Goal: Transaction & Acquisition: Purchase product/service

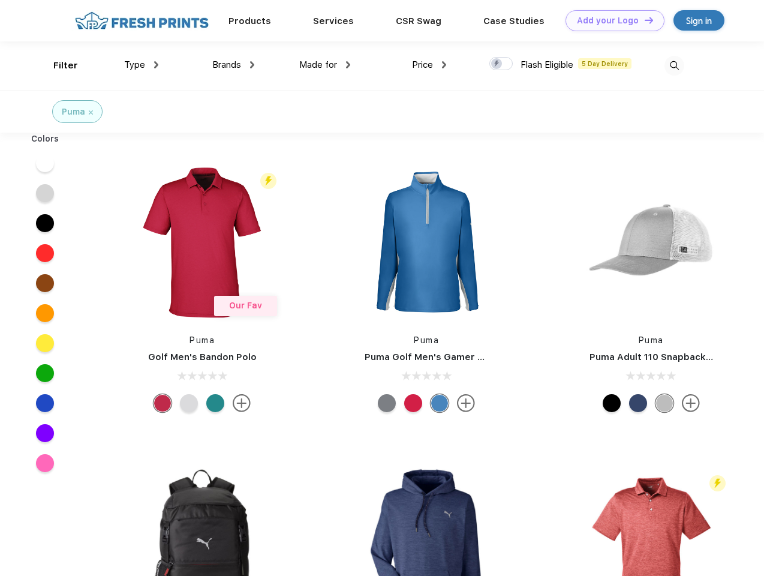
click at [611, 20] on link "Add your Logo Design Tool" at bounding box center [615, 20] width 99 height 21
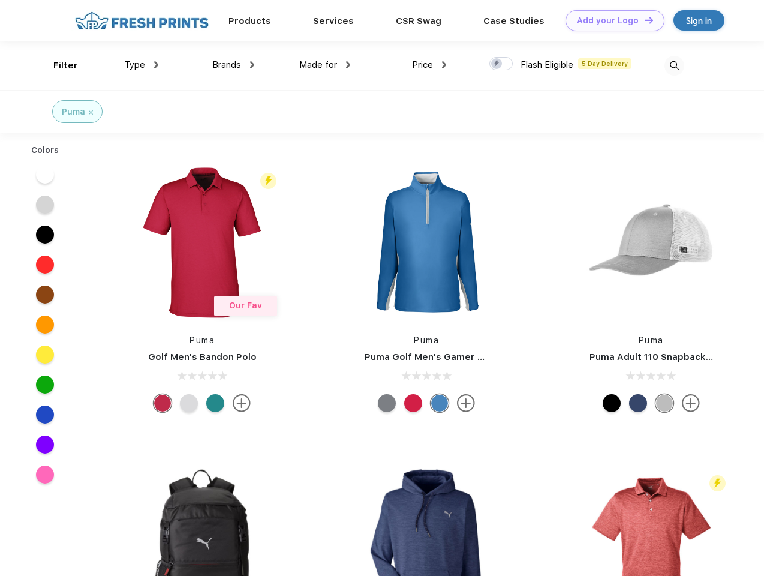
click at [0, 0] on div "Design Tool" at bounding box center [0, 0] width 0 height 0
click at [644, 20] on link "Add your Logo Design Tool" at bounding box center [615, 20] width 99 height 21
click at [58, 65] on div "Filter" at bounding box center [65, 66] width 25 height 14
click at [142, 65] on span "Type" at bounding box center [134, 64] width 21 height 11
click at [233, 65] on span "Brands" at bounding box center [226, 64] width 29 height 11
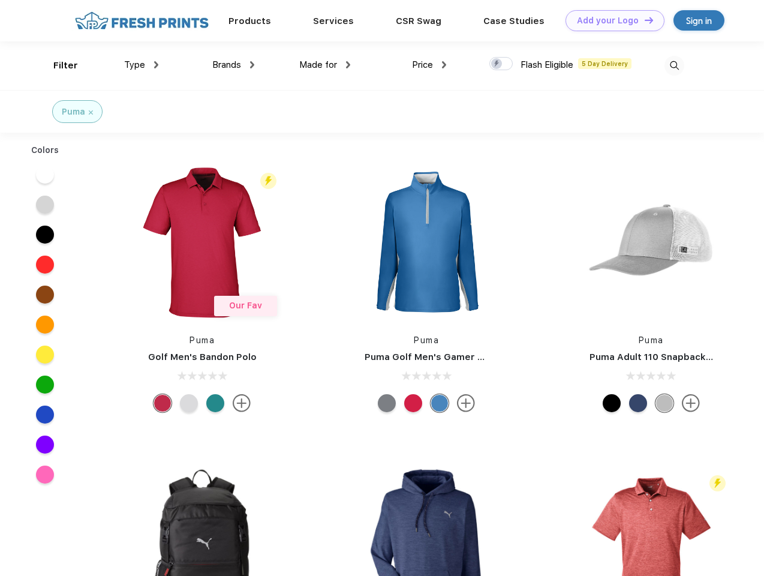
click at [325, 65] on span "Made for" at bounding box center [318, 64] width 38 height 11
click at [430, 65] on span "Price" at bounding box center [422, 64] width 21 height 11
click at [502, 64] on div at bounding box center [501, 63] width 23 height 13
click at [497, 64] on input "checkbox" at bounding box center [494, 60] width 8 height 8
click at [674, 65] on img at bounding box center [675, 66] width 20 height 20
